Goal: Task Accomplishment & Management: Use online tool/utility

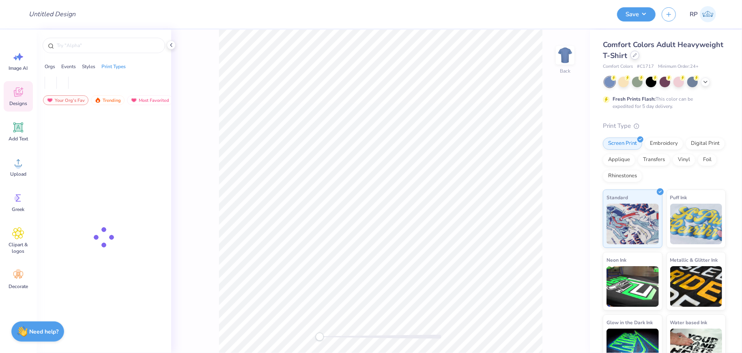
click at [637, 57] on icon at bounding box center [635, 55] width 4 height 4
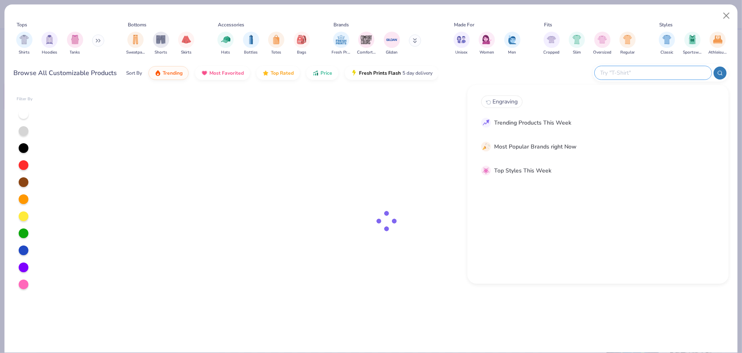
click at [673, 70] on input "text" at bounding box center [653, 72] width 106 height 9
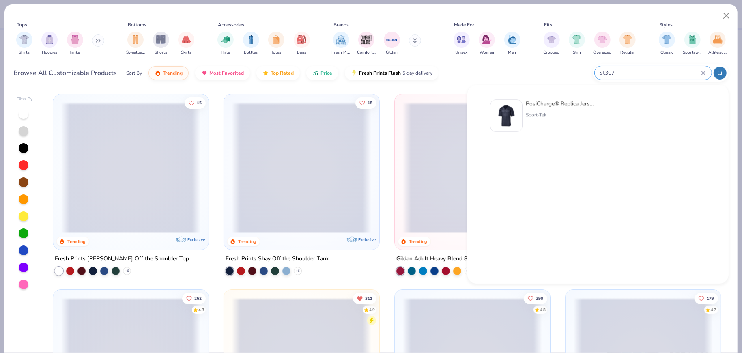
type input "st307"
click at [511, 113] on div at bounding box center [506, 115] width 32 height 32
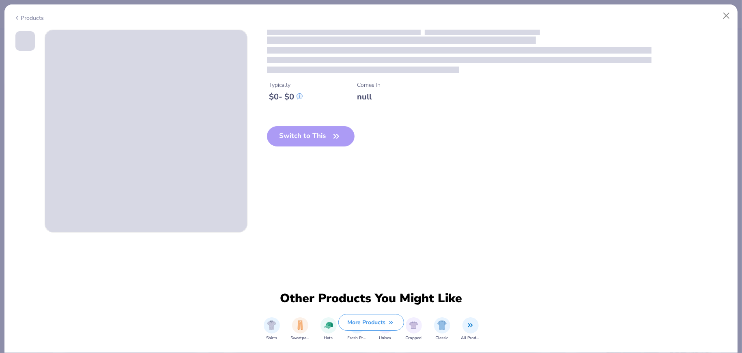
scroll to position [67, 0]
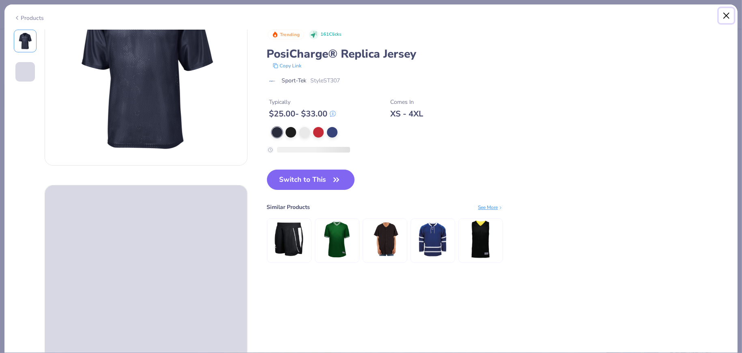
click at [729, 14] on button "Close" at bounding box center [726, 15] width 15 height 15
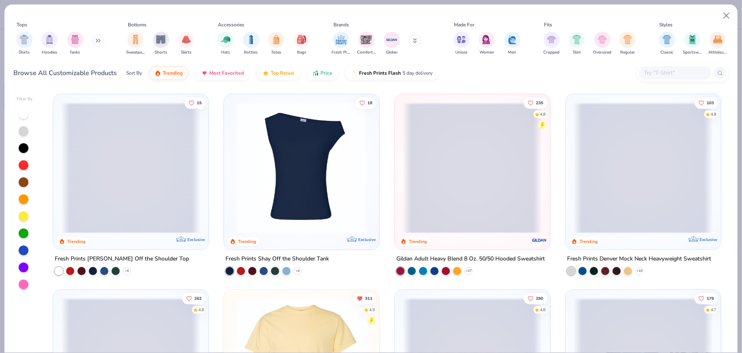
click at [662, 66] on div at bounding box center [675, 72] width 73 height 13
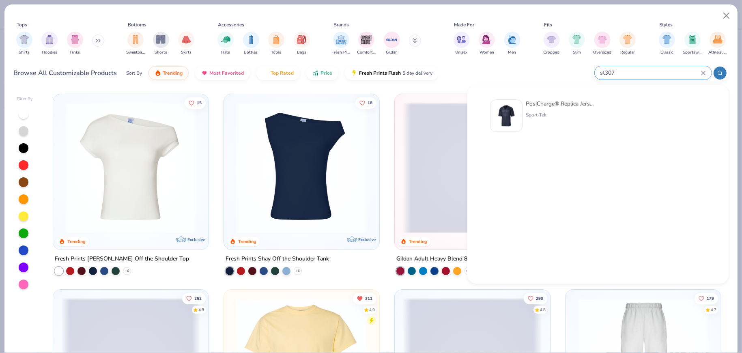
type input "st307"
click at [540, 108] on div "PosiCharge® Replica Jersey Sport-Tek" at bounding box center [560, 115] width 68 height 32
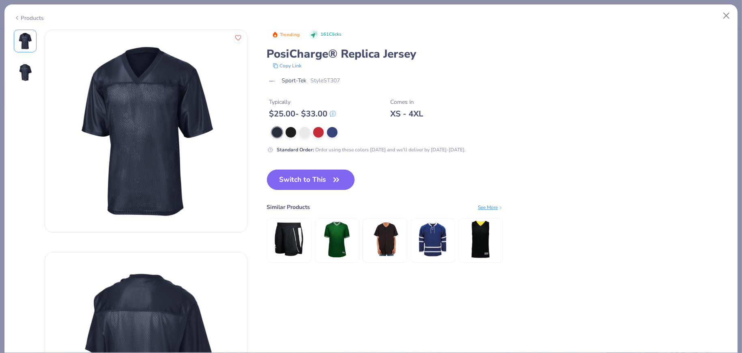
click at [345, 184] on button "Switch to This" at bounding box center [311, 180] width 88 height 20
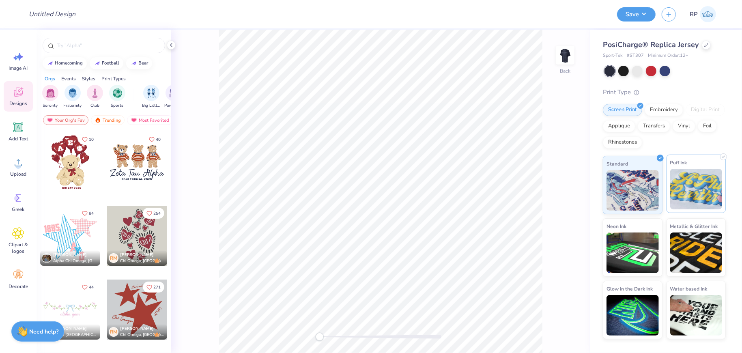
click at [686, 211] on div "Puff Ink" at bounding box center [697, 184] width 60 height 58
click at [644, 193] on img at bounding box center [633, 189] width 52 height 41
